Goal: Browse casually

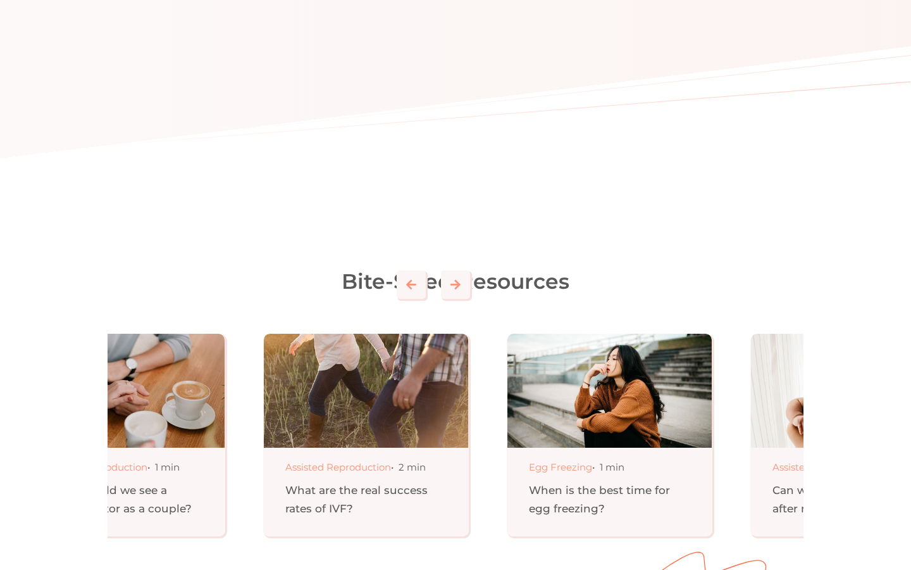
scroll to position [0, 332]
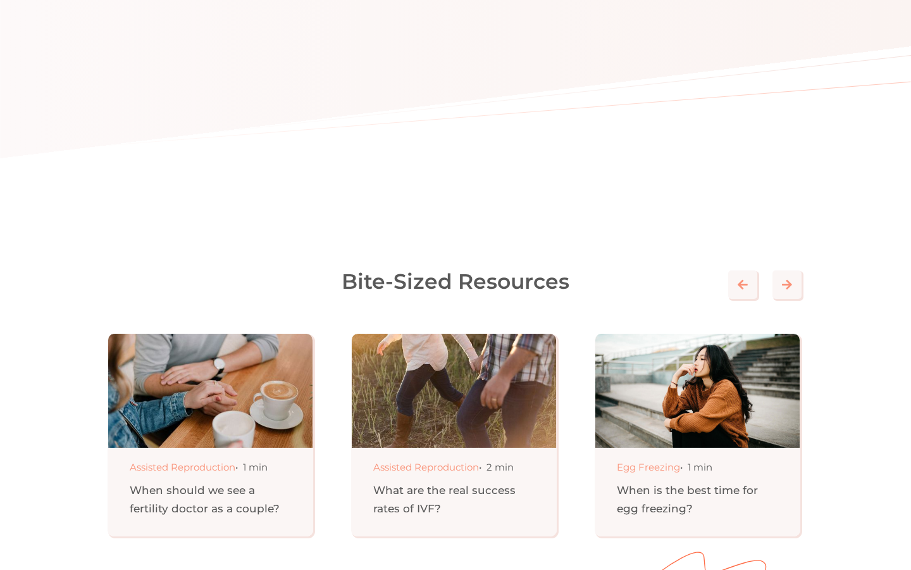
scroll to position [0, 108]
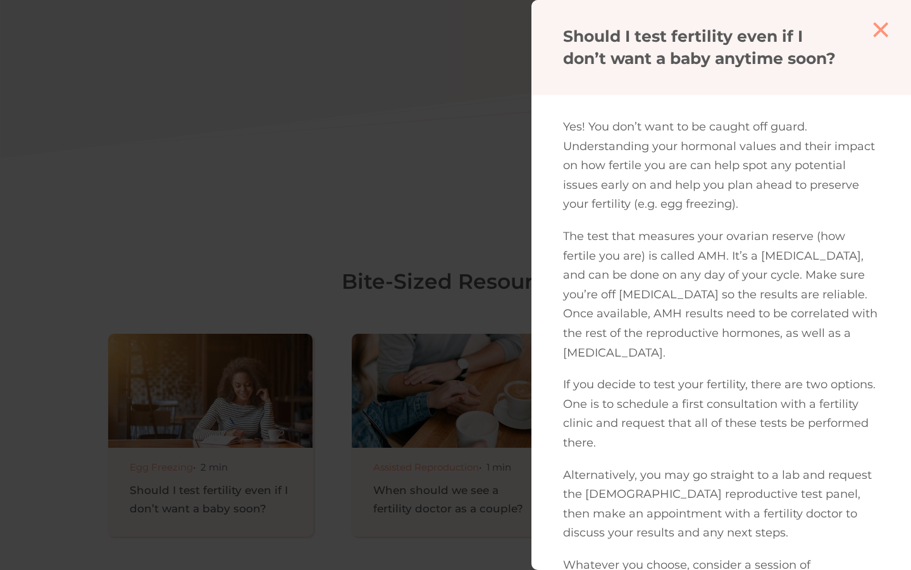
scroll to position [0, 108]
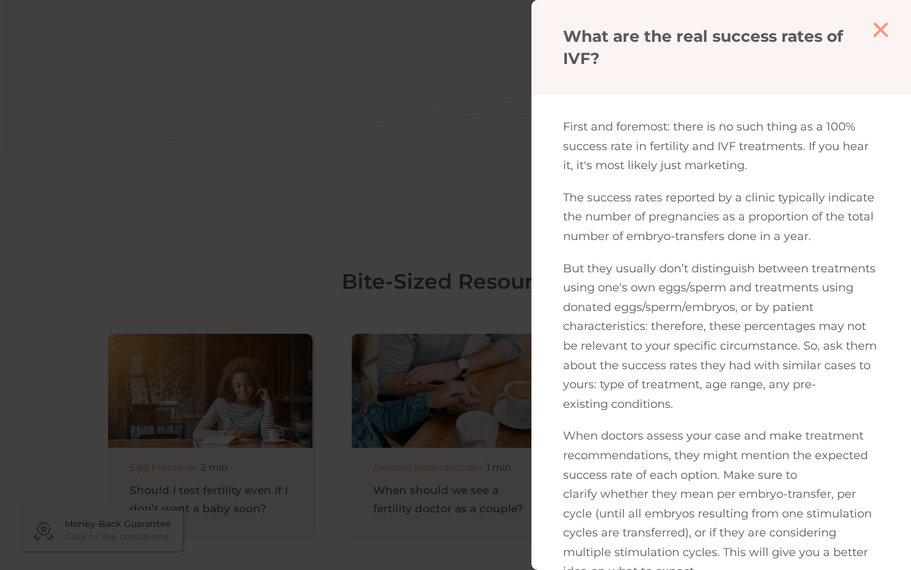
scroll to position [0, 108]
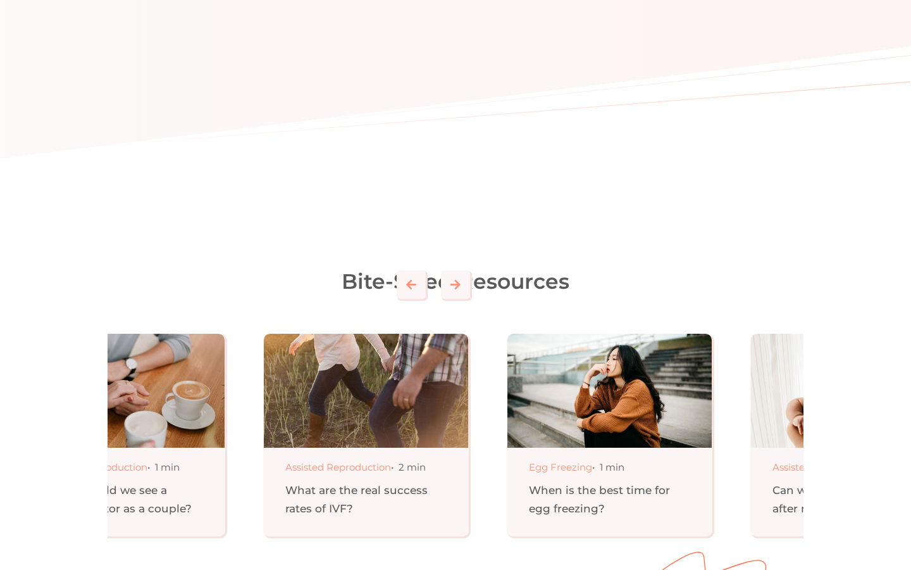
scroll to position [0, 108]
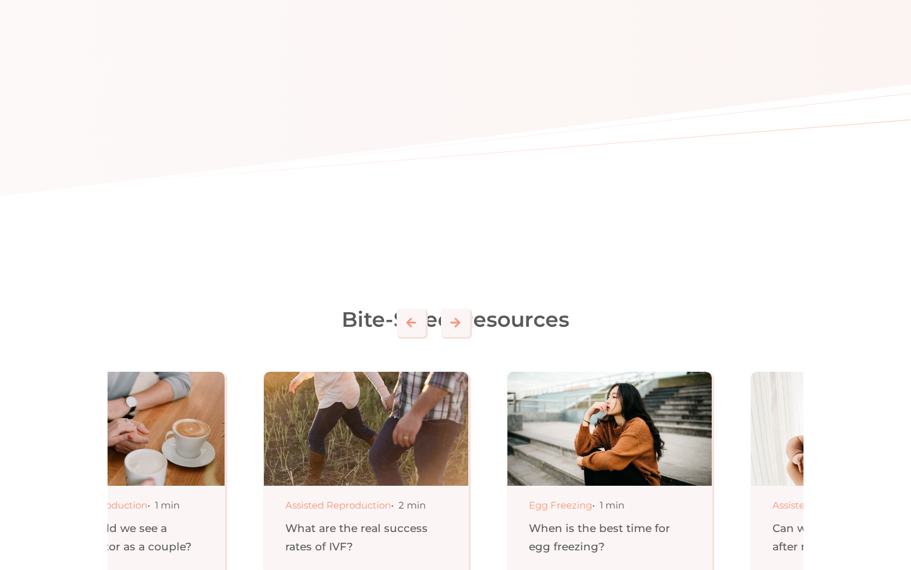
scroll to position [0, 332]
